Goal: Navigation & Orientation: Find specific page/section

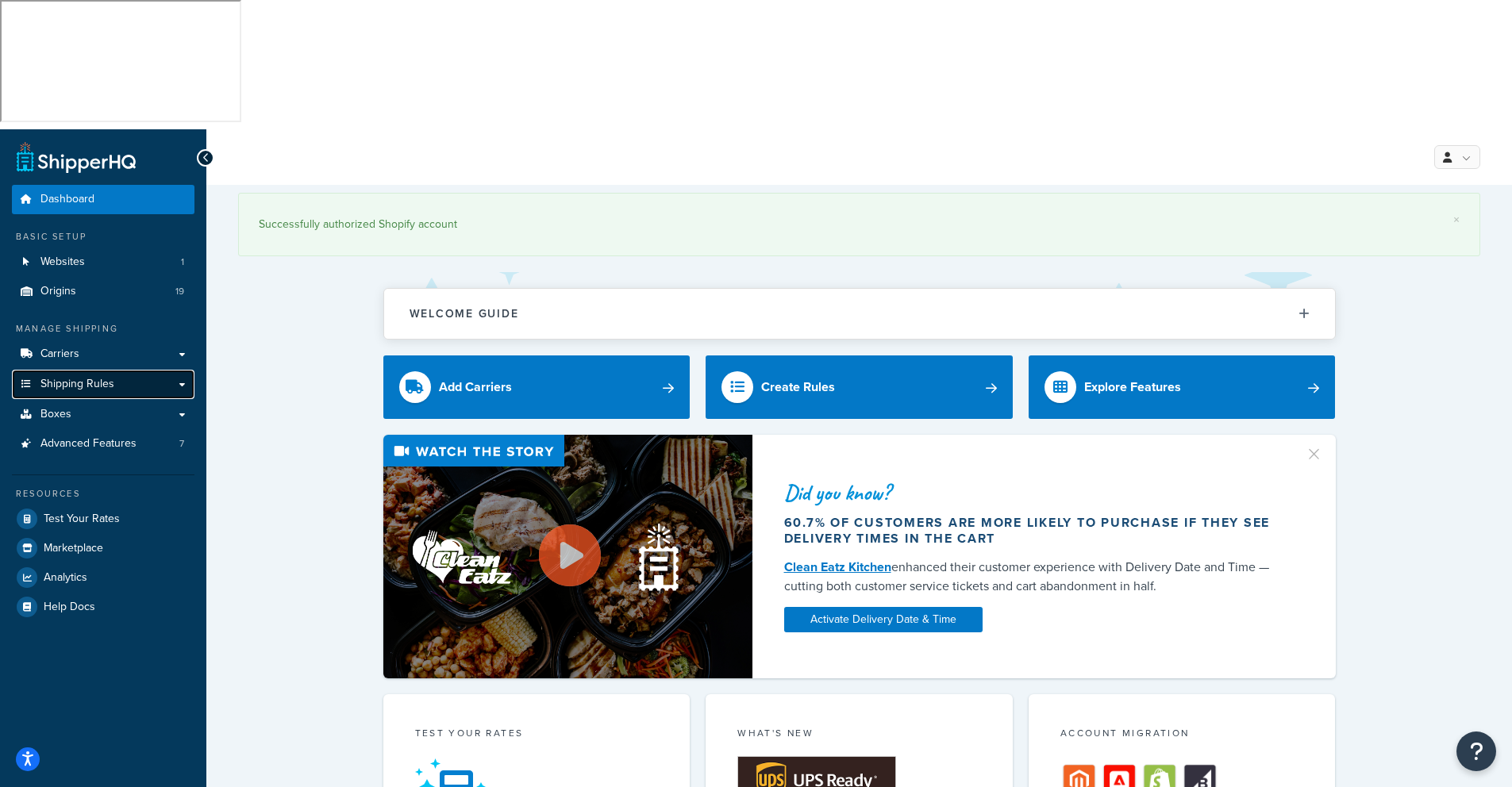
click at [78, 377] on span "Shipping Rules" at bounding box center [78, 384] width 74 height 13
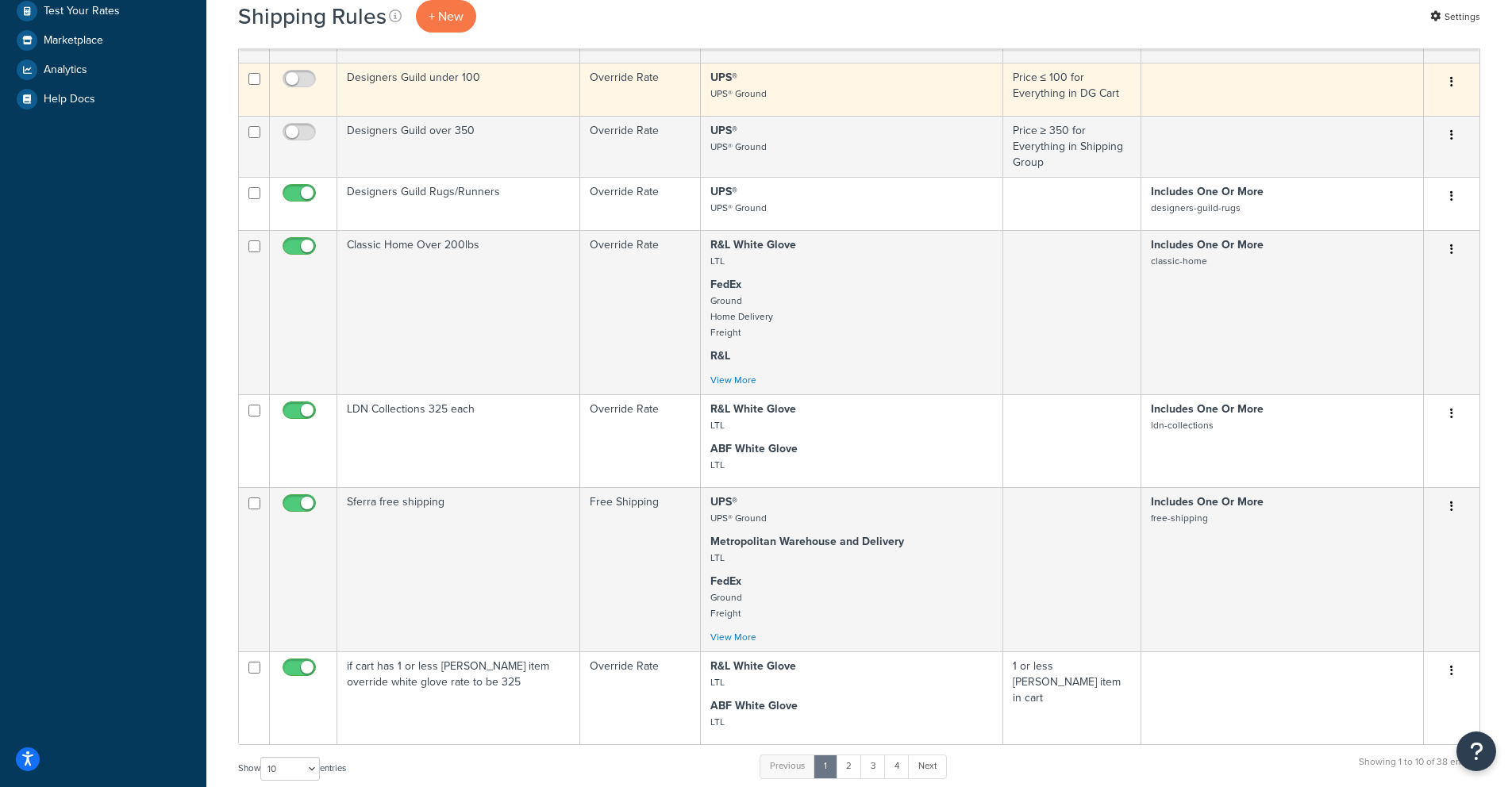
scroll to position [764, 0]
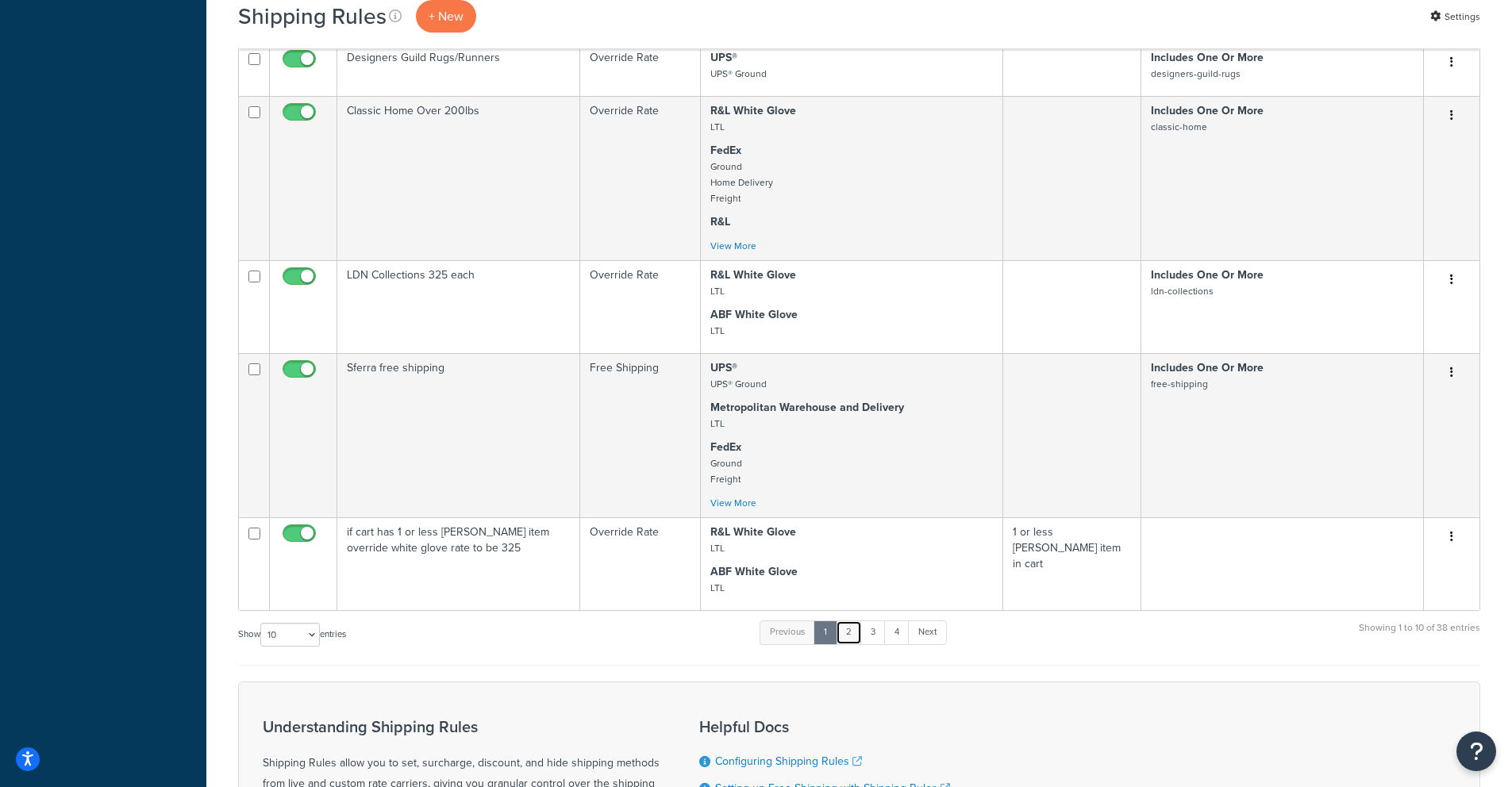
click at [853, 621] on link "2" at bounding box center [849, 632] width 27 height 24
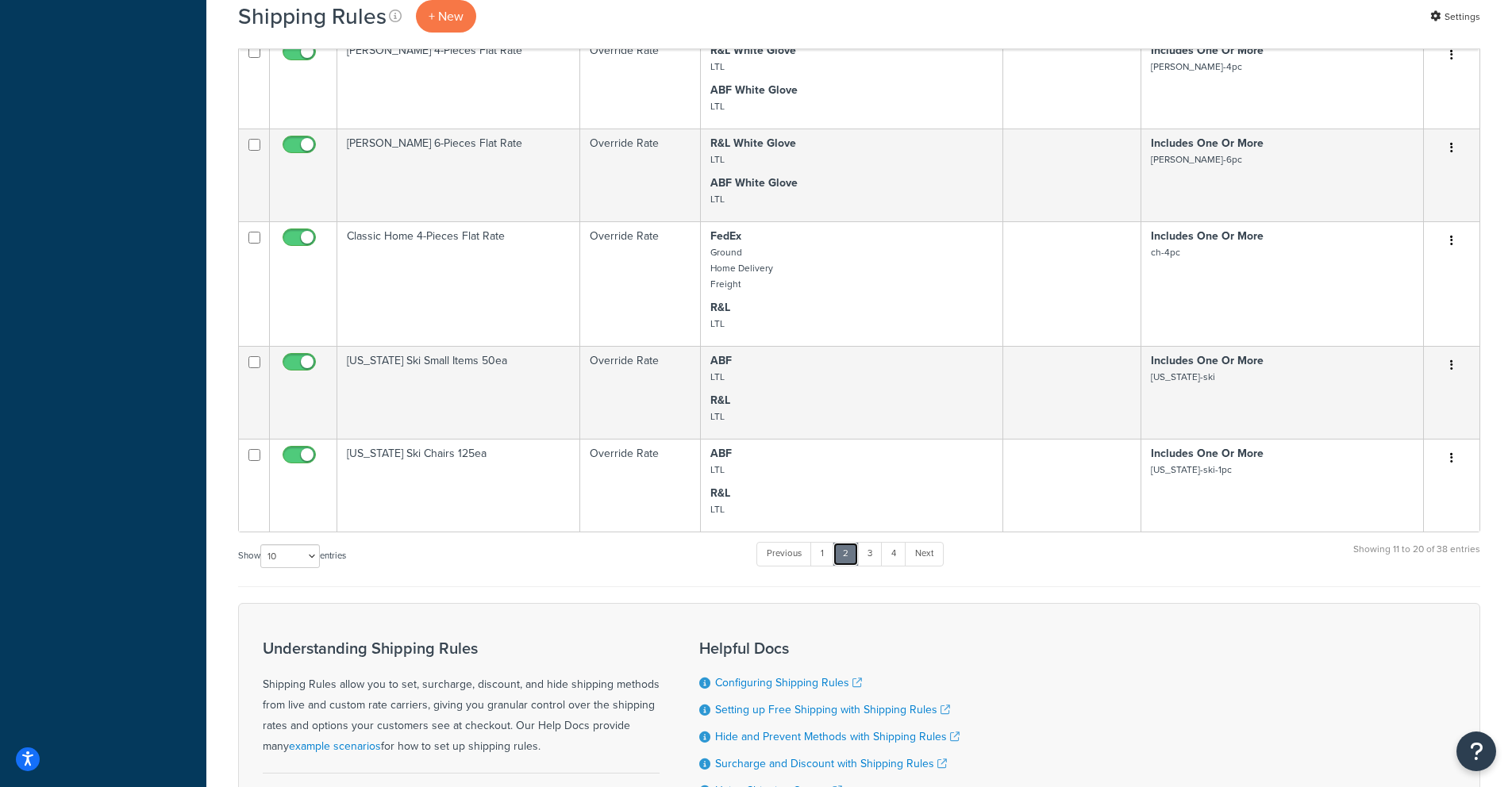
scroll to position [901, 0]
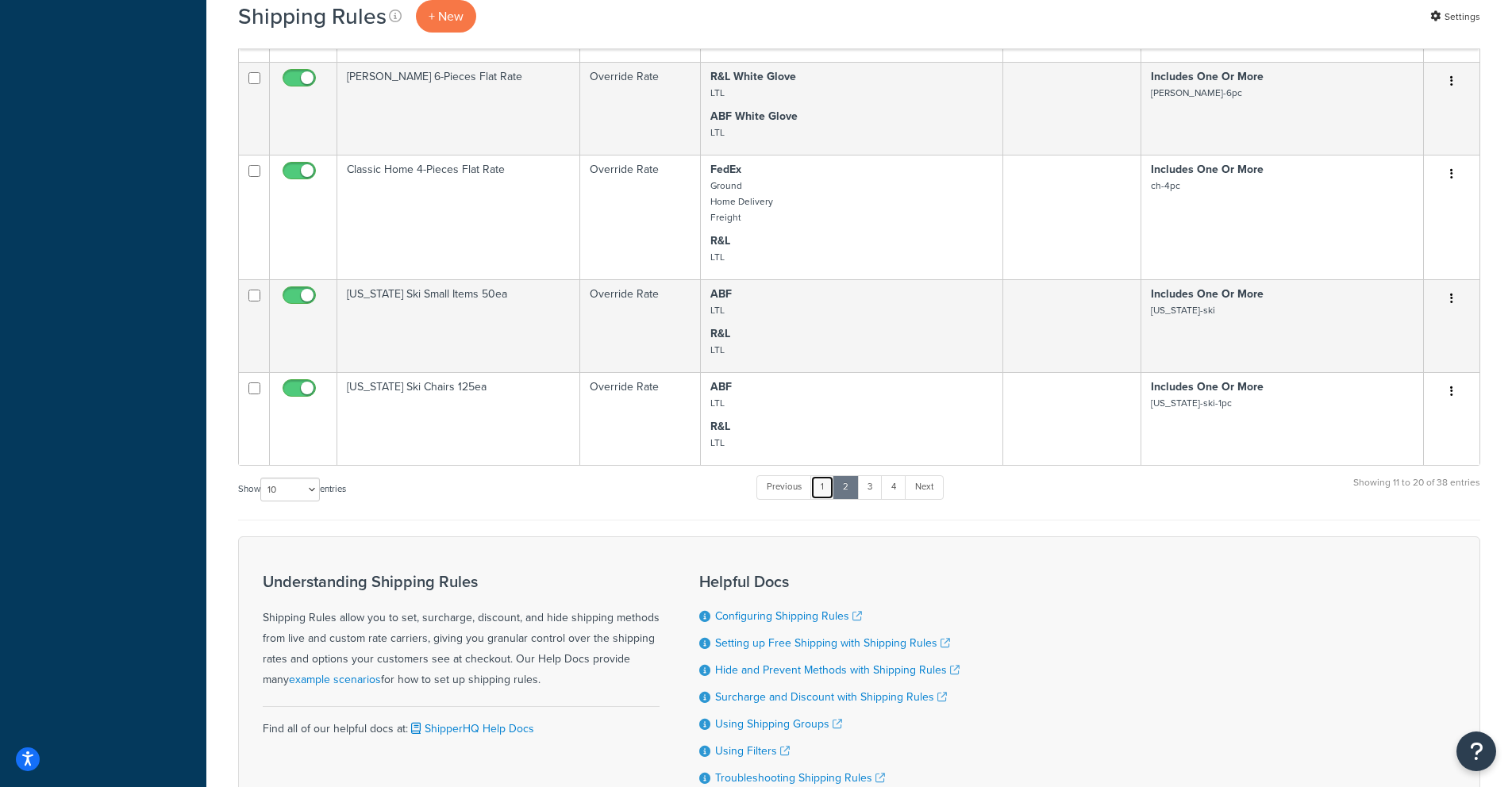
click at [825, 475] on link "1" at bounding box center [822, 487] width 24 height 24
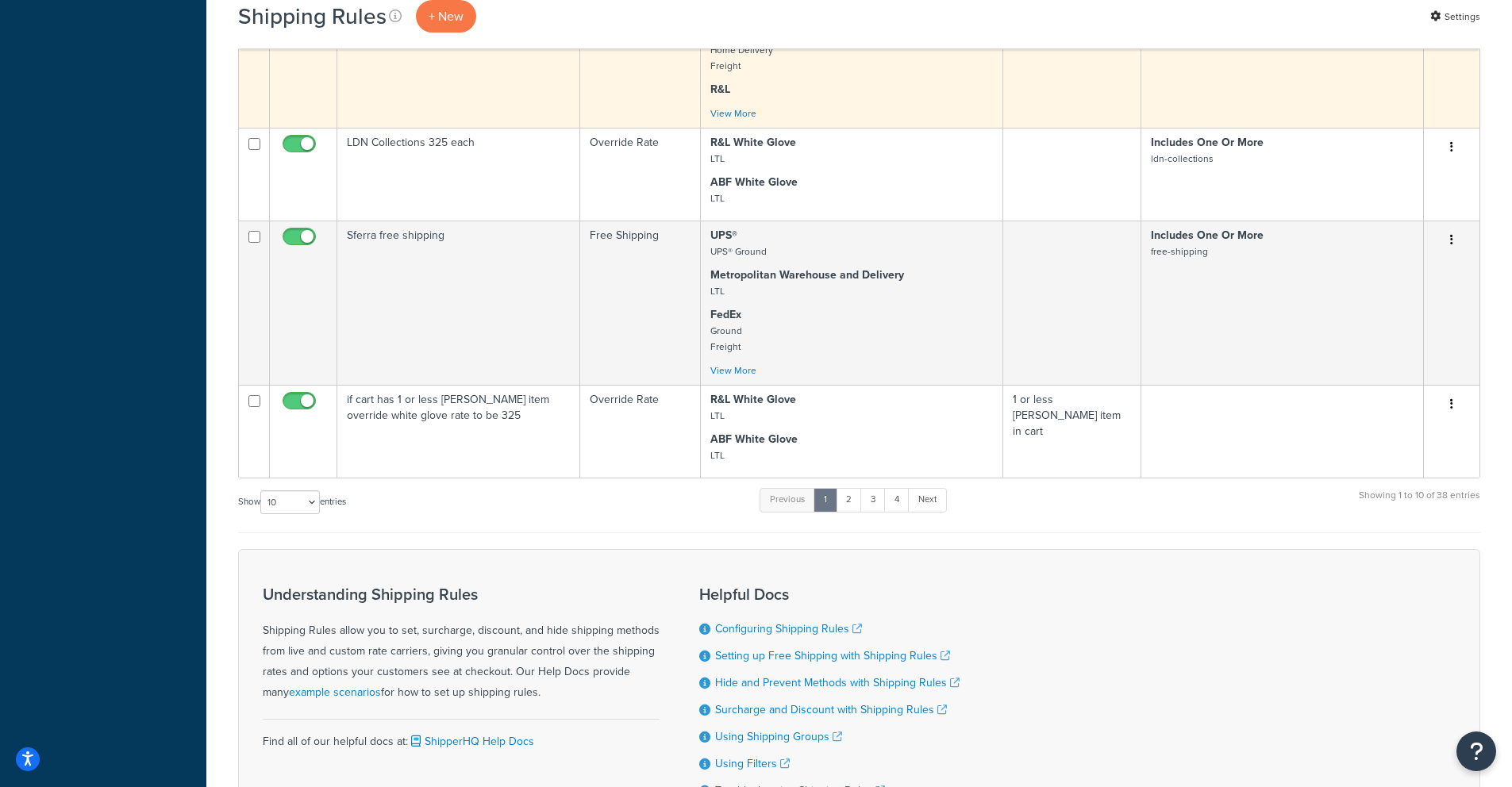
scroll to position [910, 0]
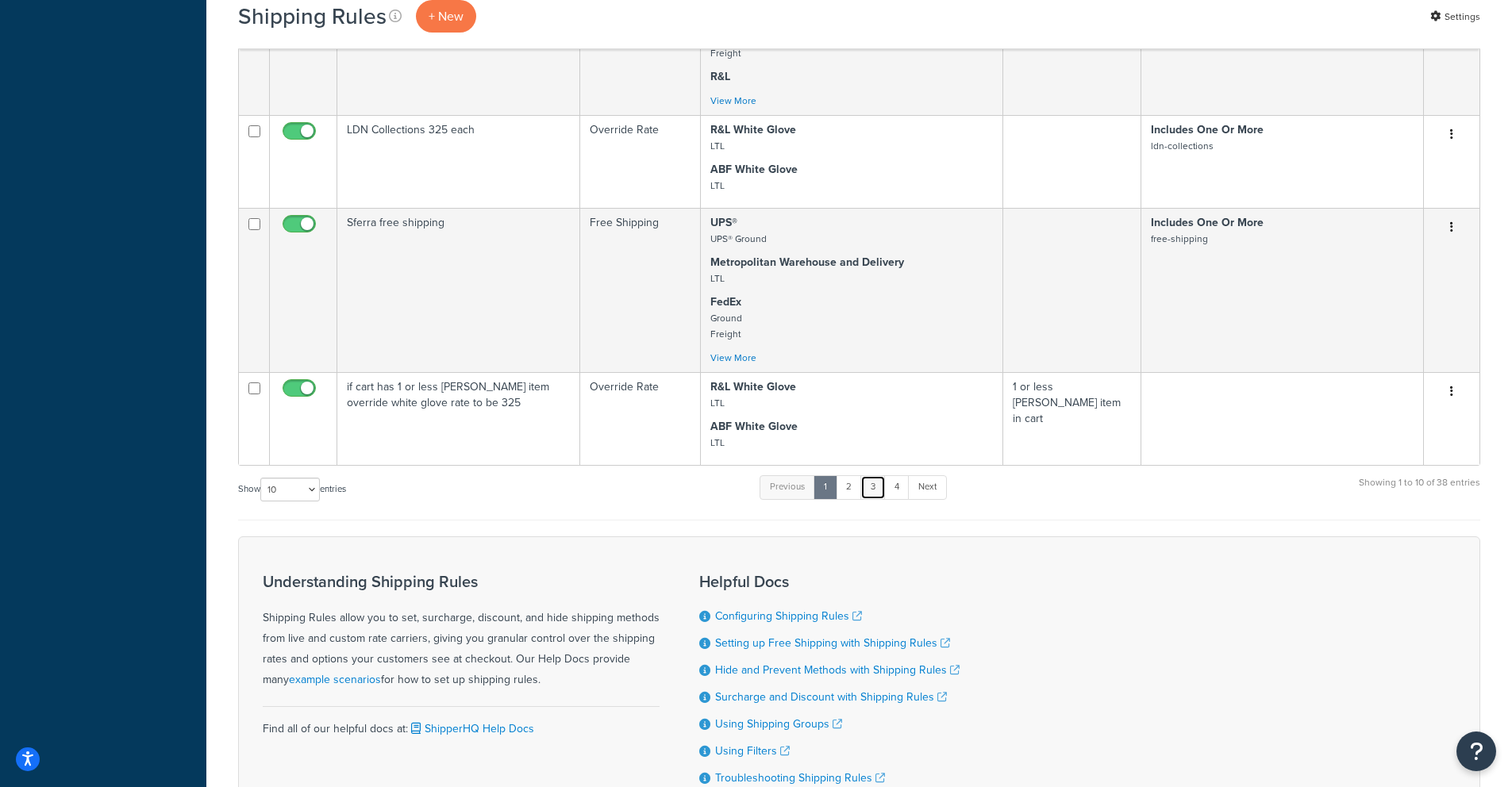
click at [876, 475] on link "3" at bounding box center [873, 487] width 26 height 24
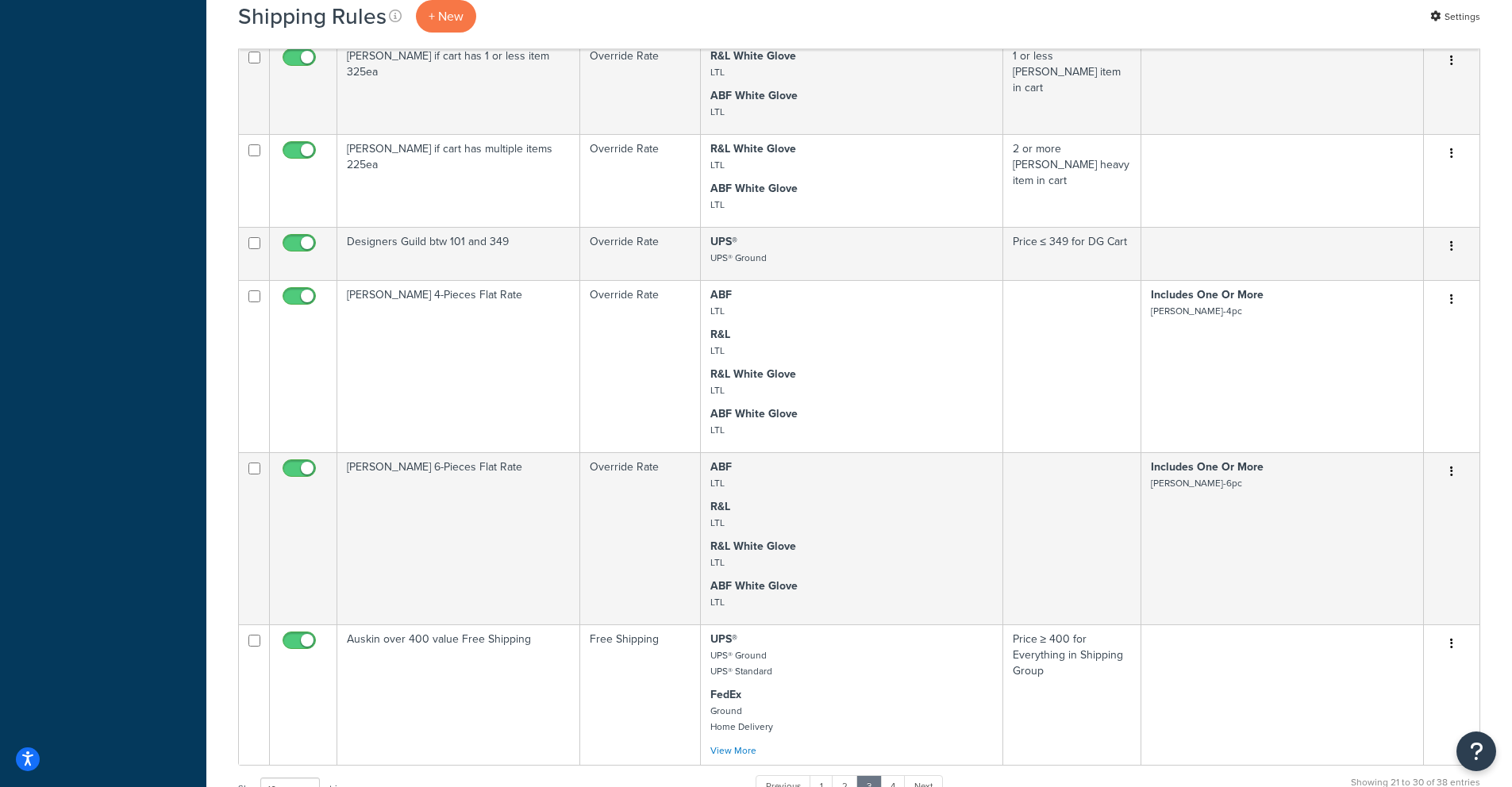
scroll to position [818, 0]
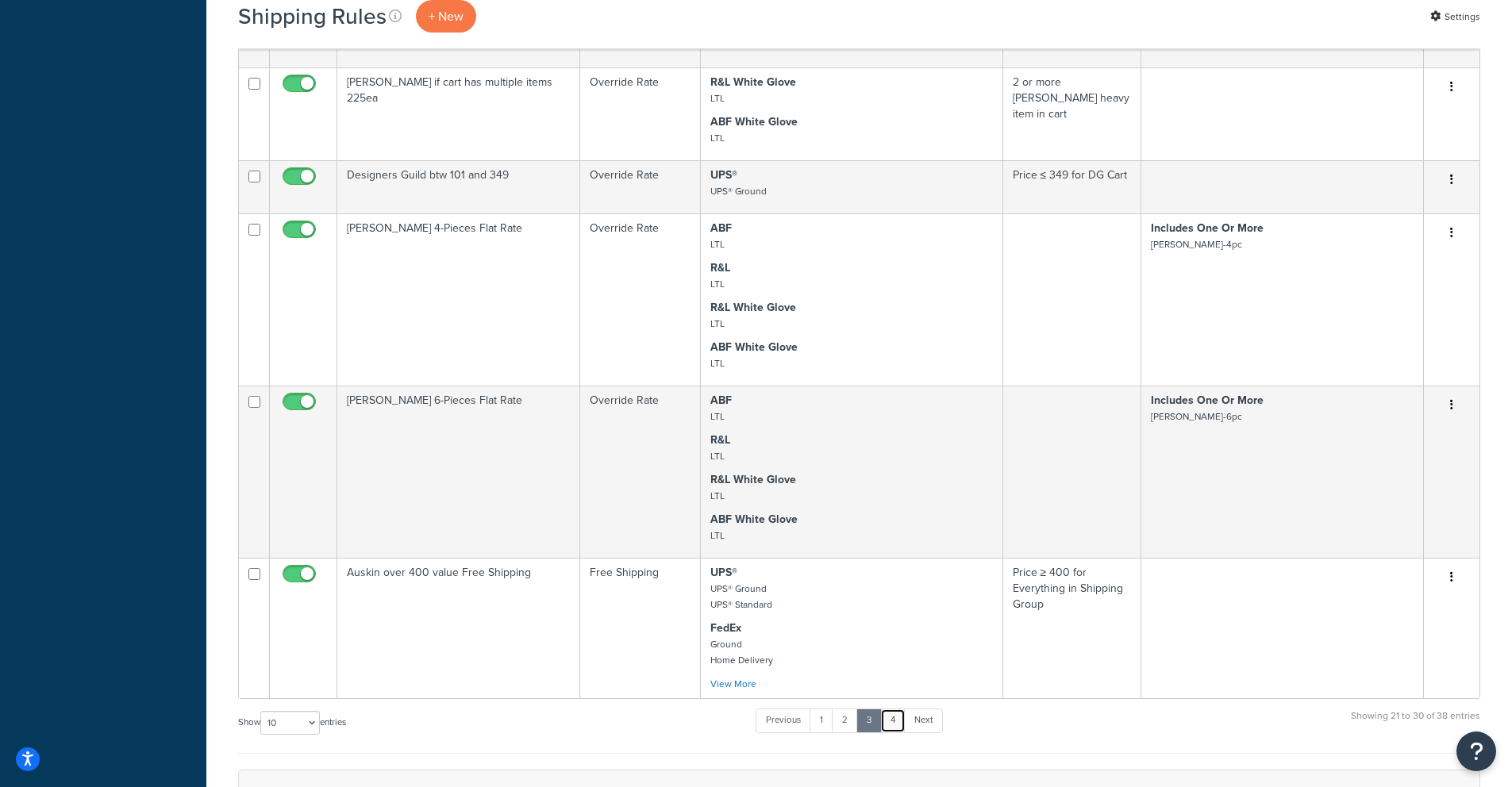
click at [897, 708] on link "4" at bounding box center [893, 720] width 26 height 24
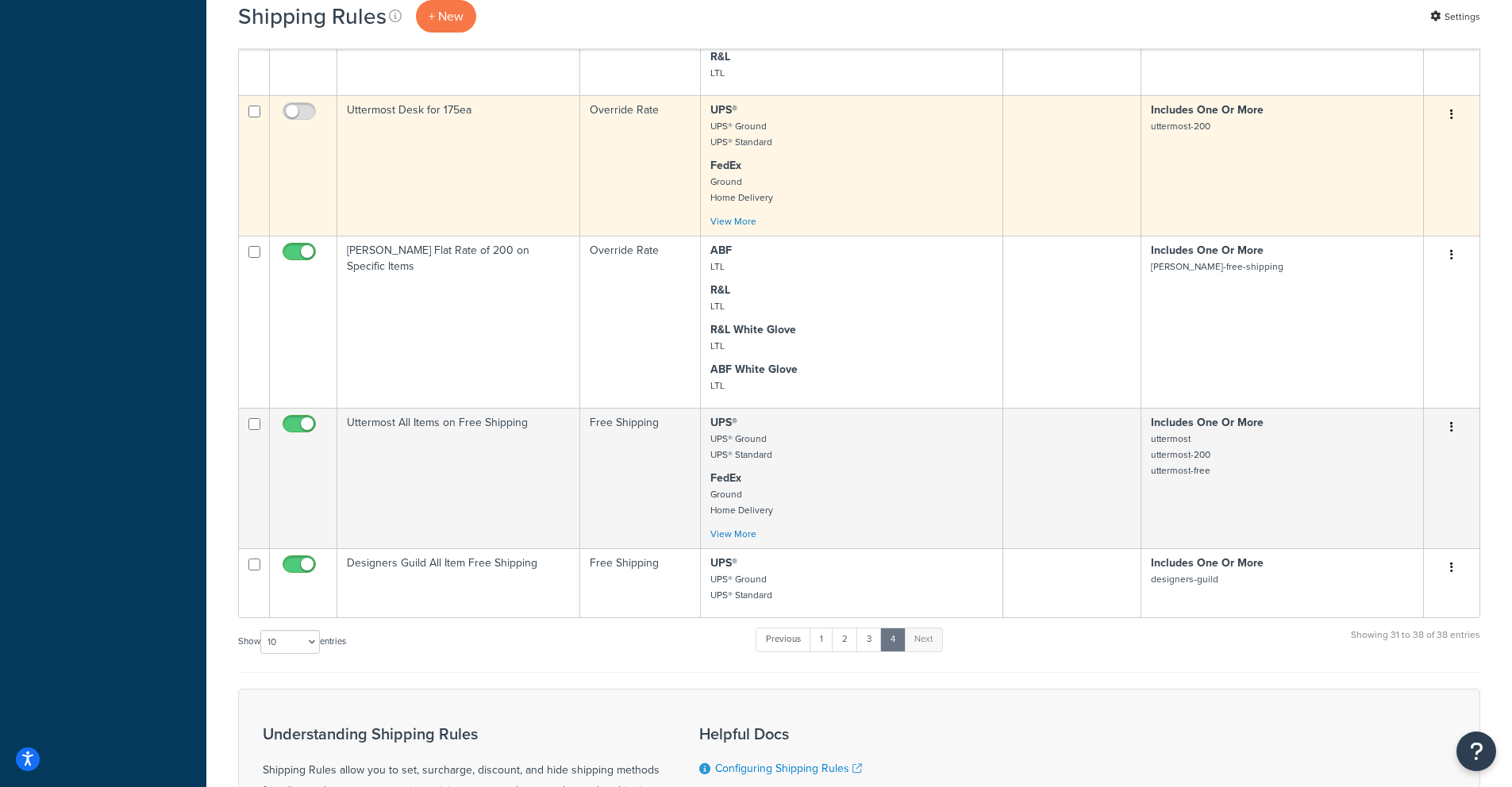
scroll to position [856, 0]
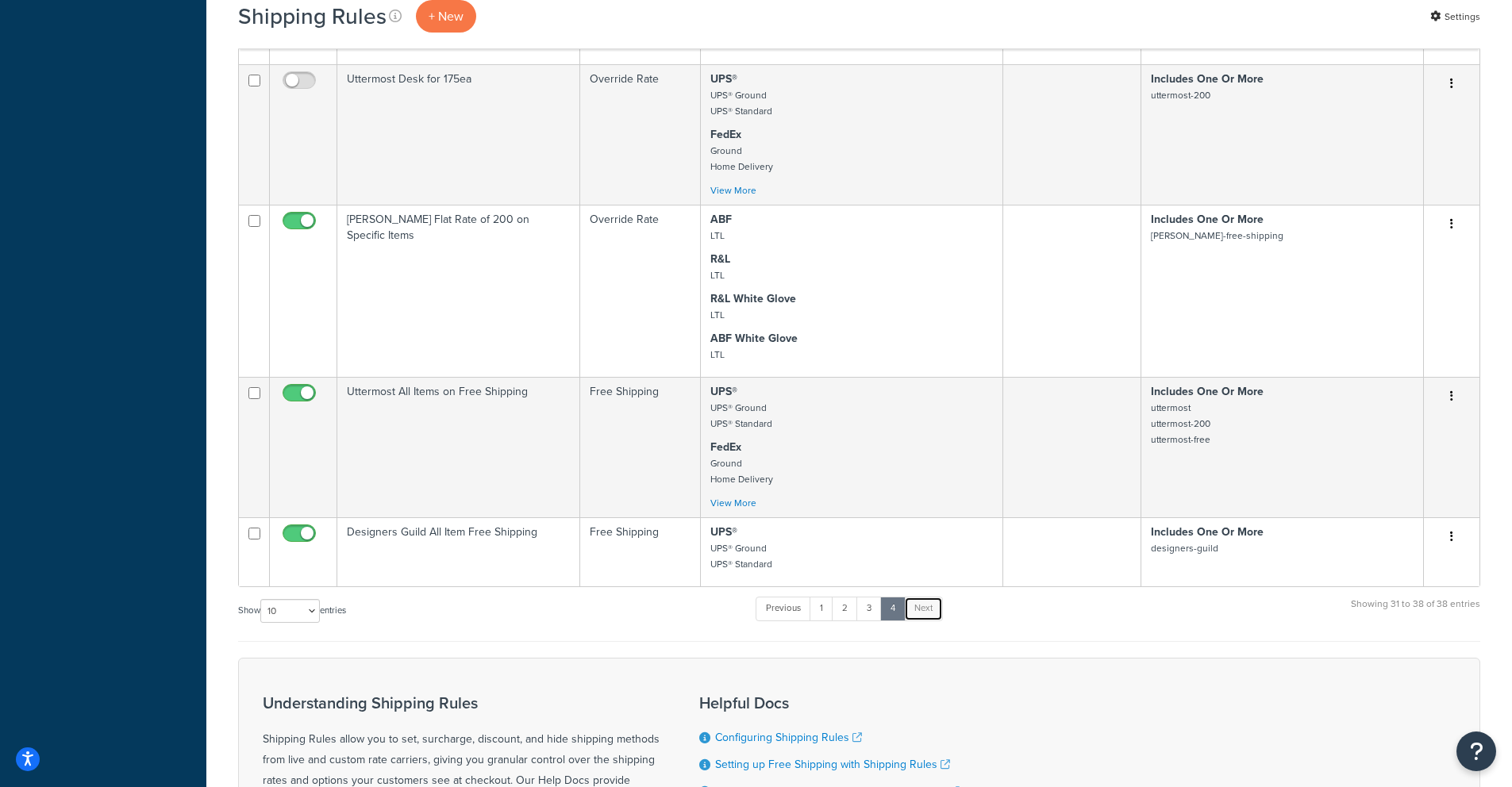
click at [919, 597] on link "Next" at bounding box center [923, 608] width 39 height 24
click at [823, 597] on link "1" at bounding box center [821, 608] width 24 height 24
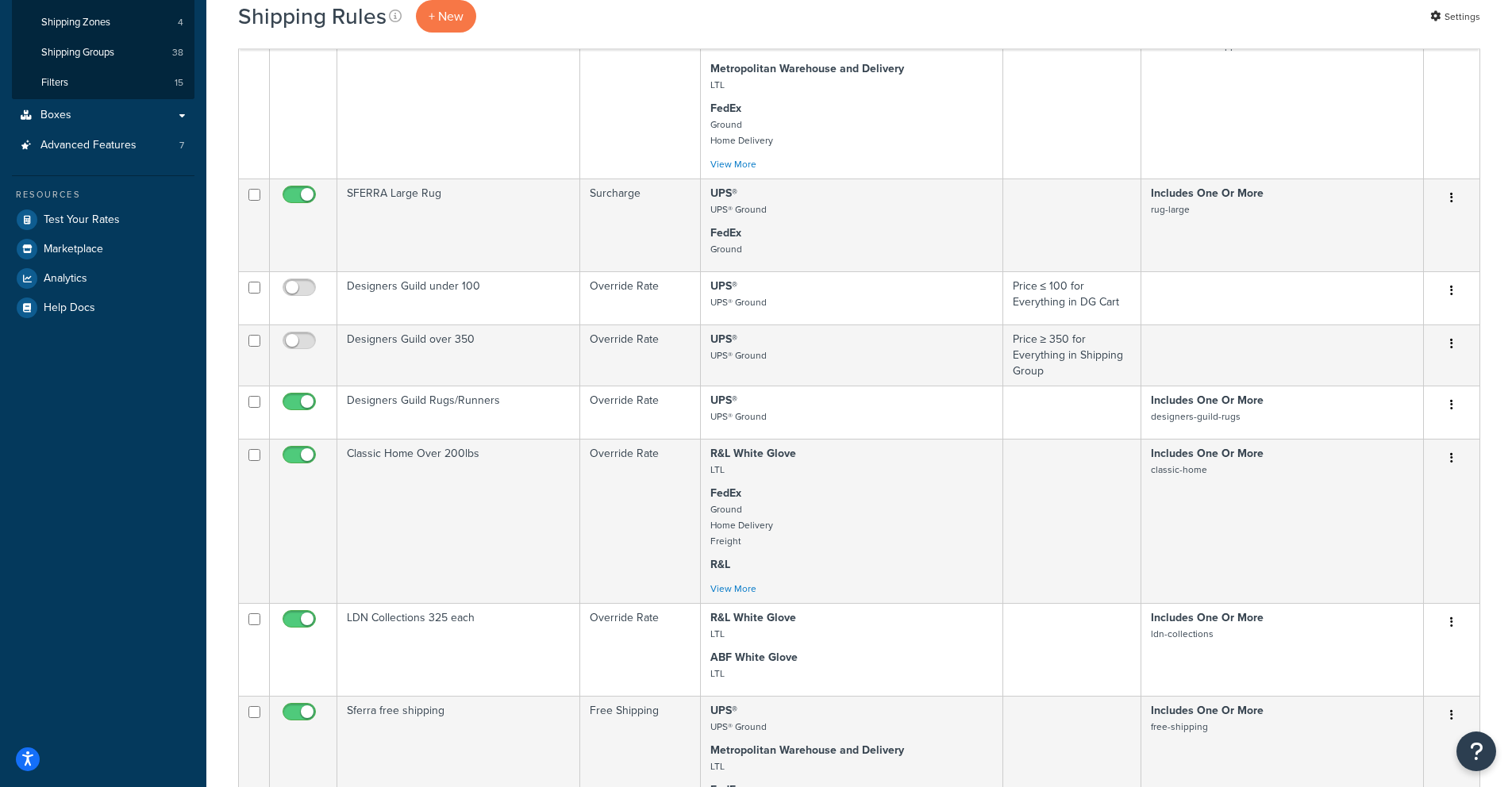
scroll to position [910, 0]
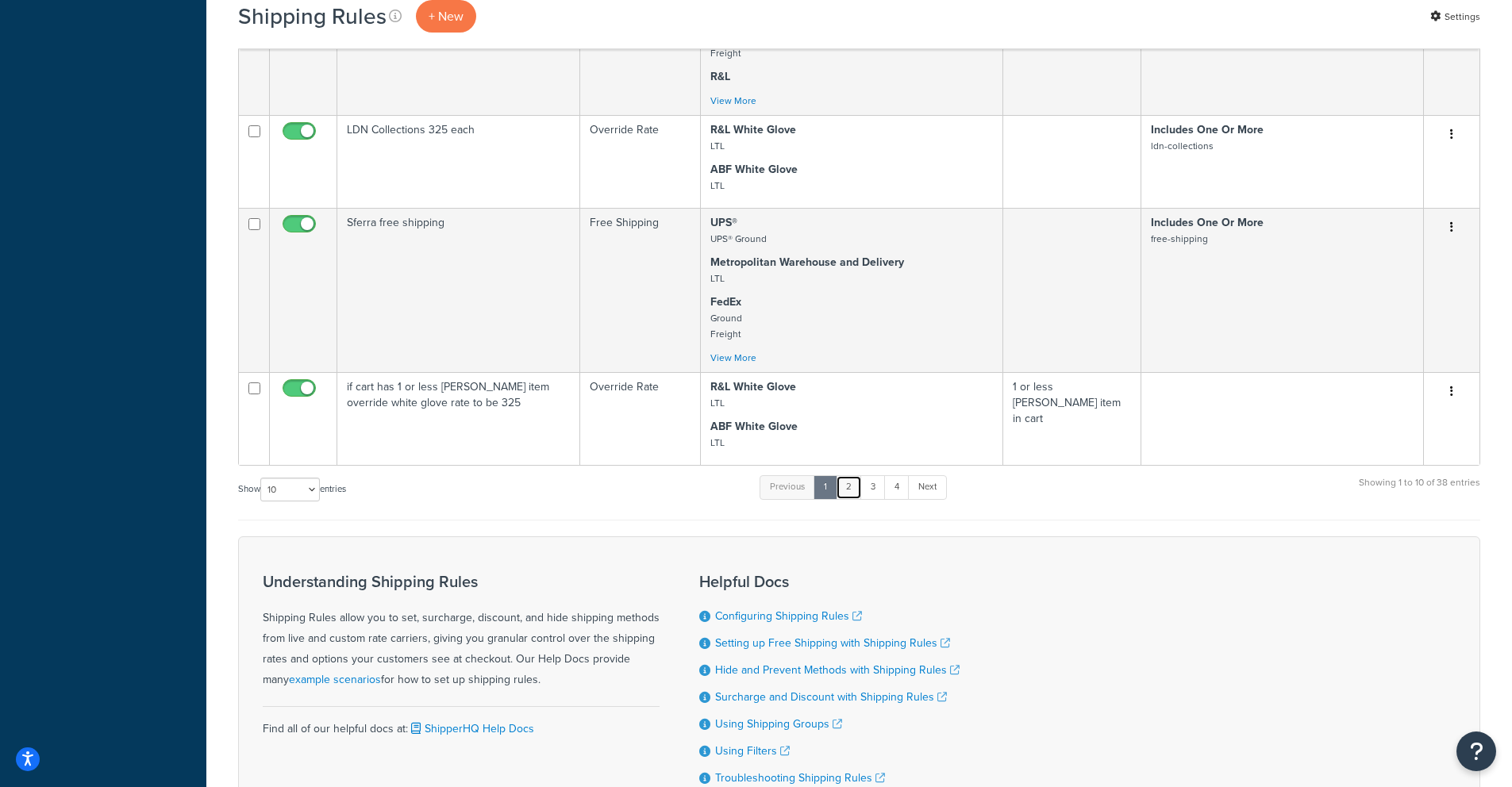
click at [852, 475] on link "2" at bounding box center [849, 487] width 27 height 24
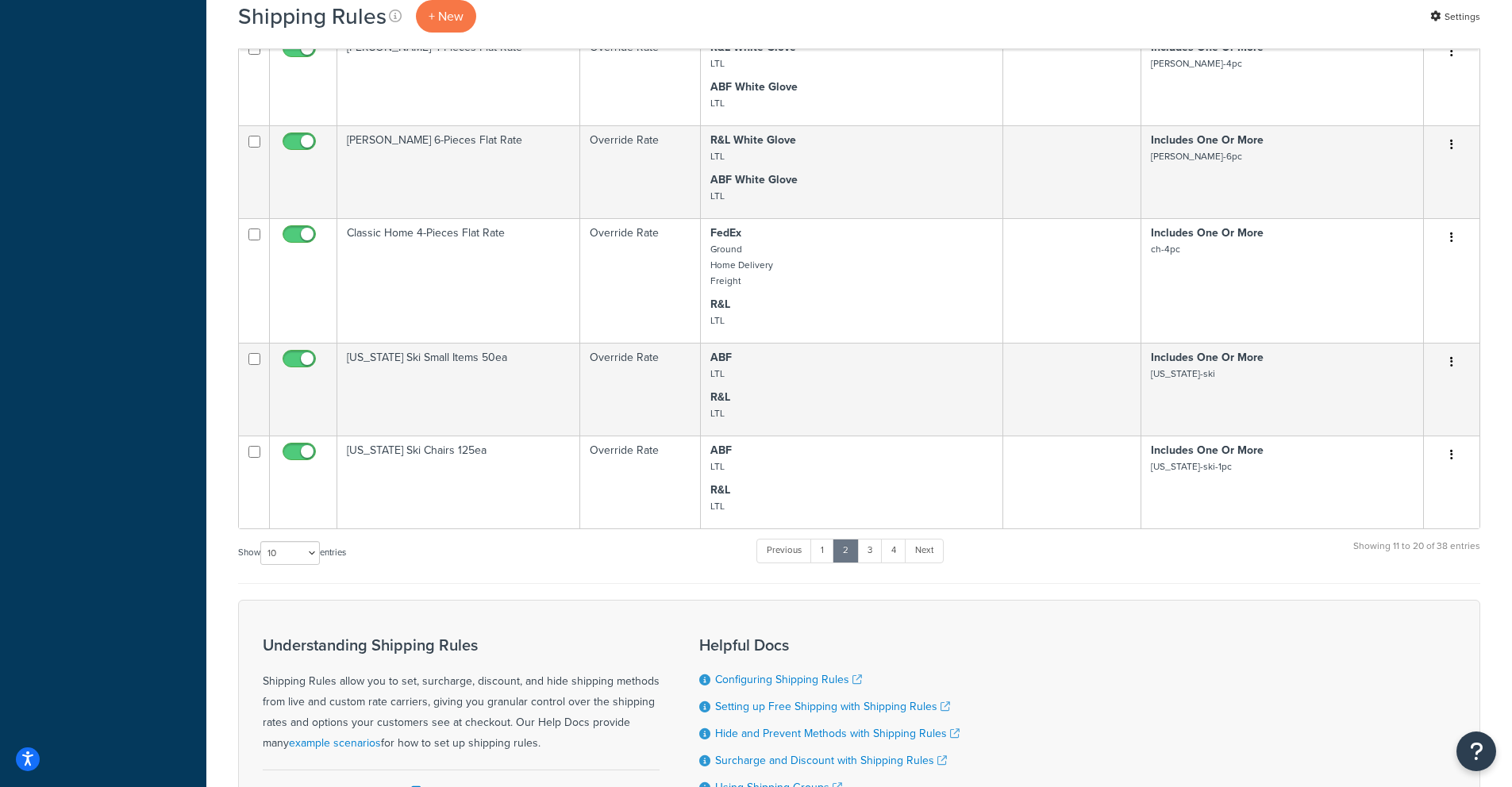
scroll to position [901, 0]
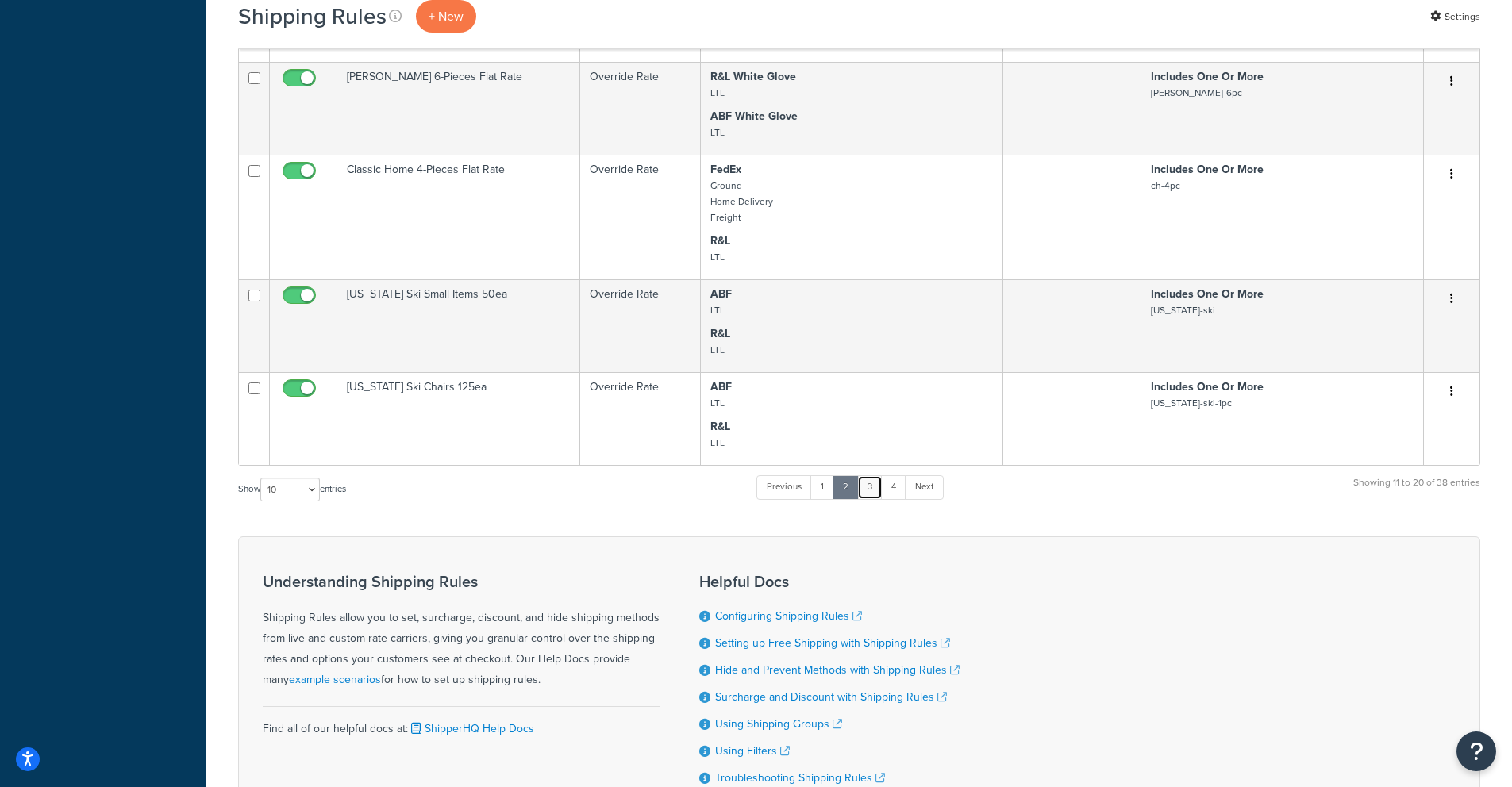
click at [876, 475] on link "3" at bounding box center [869, 487] width 26 height 24
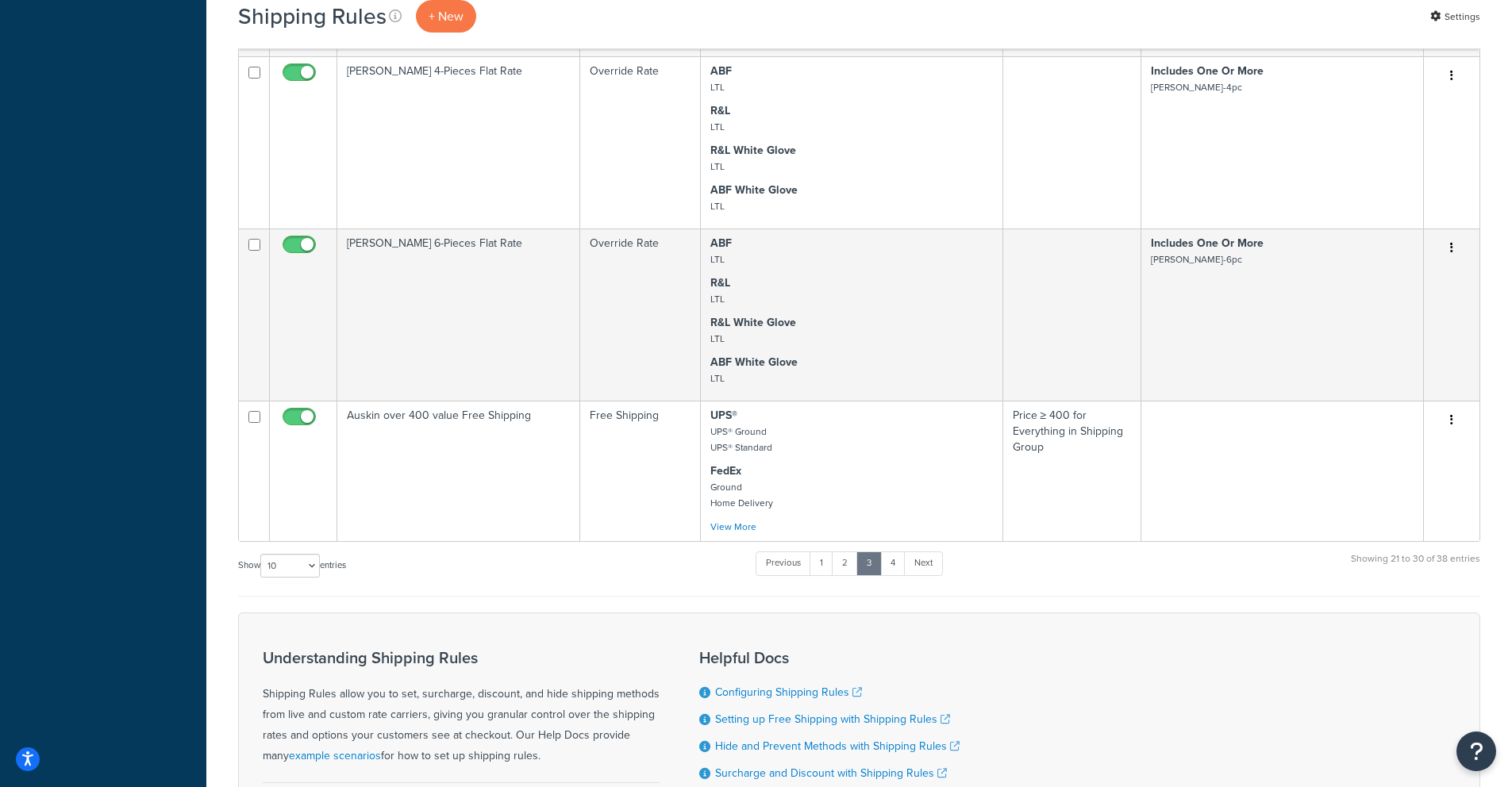
scroll to position [983, 0]
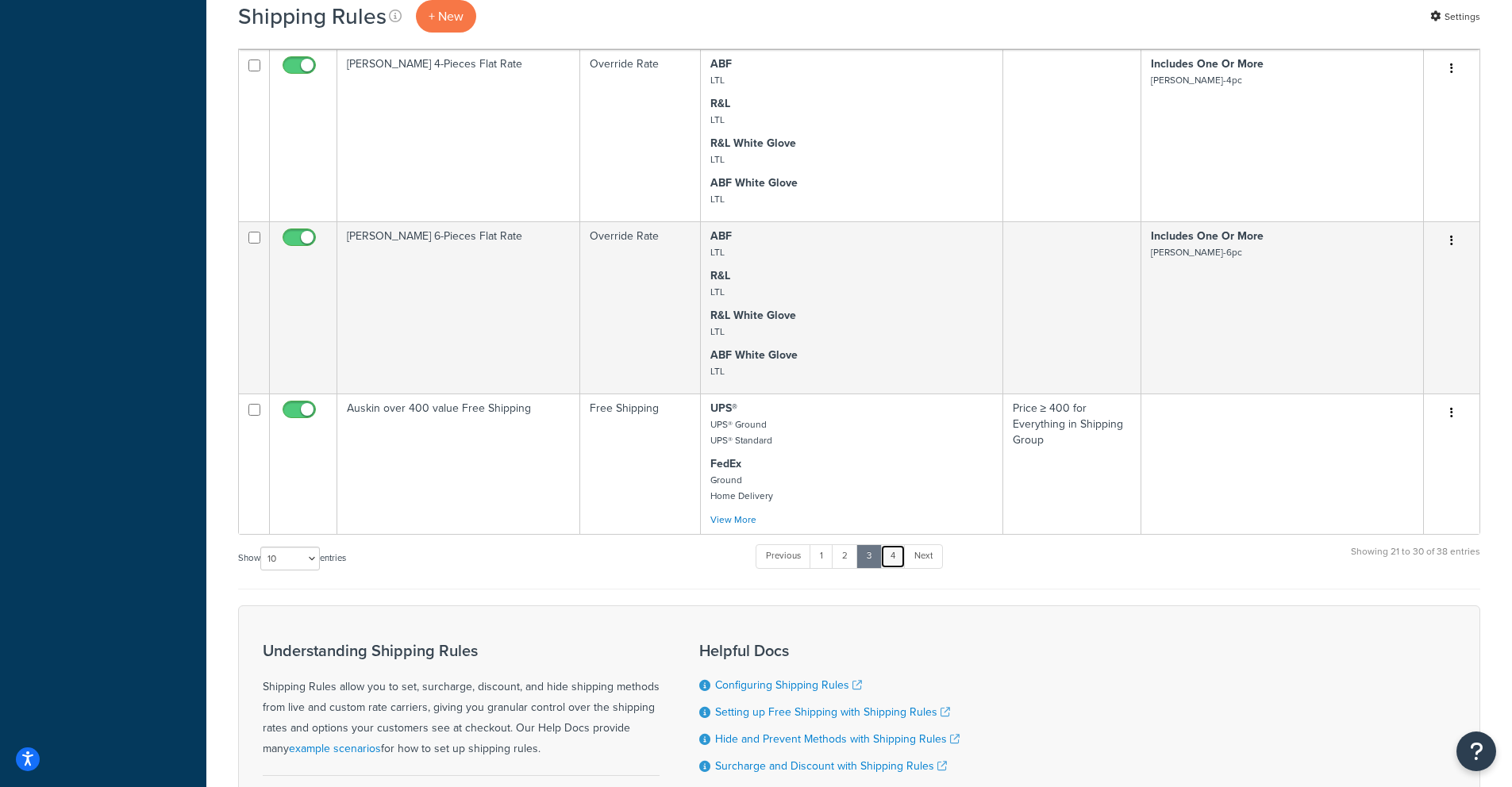
click at [900, 545] on link "4" at bounding box center [893, 556] width 26 height 24
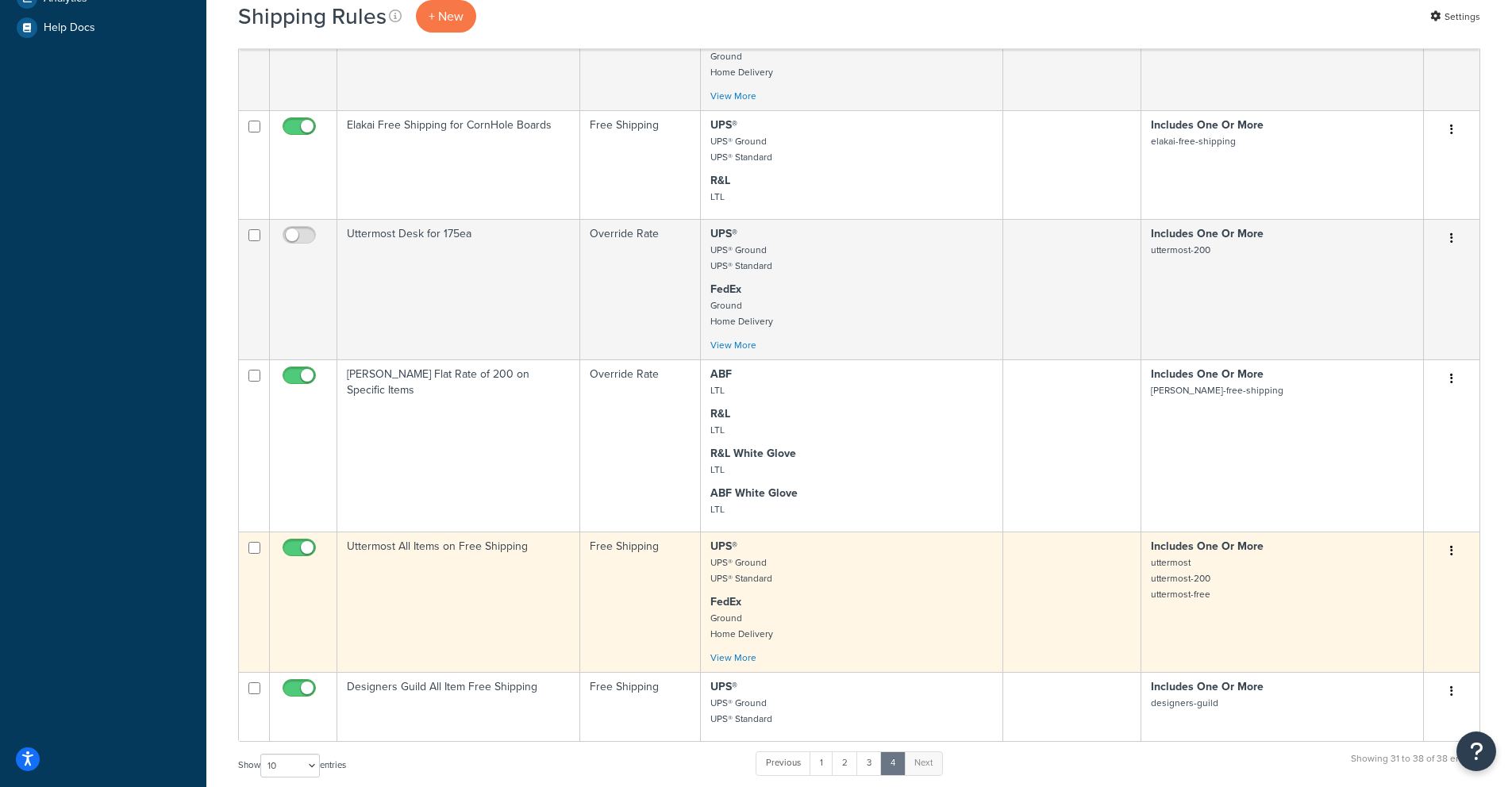
scroll to position [381, 0]
